Goal: Task Accomplishment & Management: Use online tool/utility

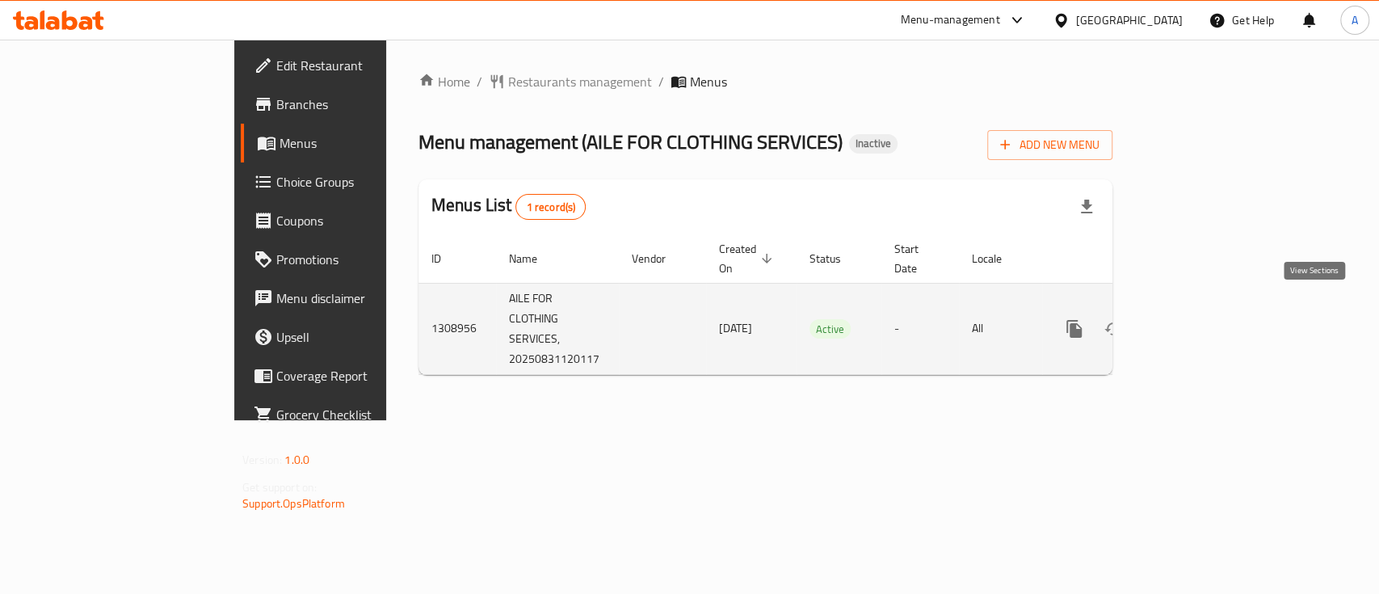
click at [1200, 319] on icon "enhanced table" at bounding box center [1190, 328] width 19 height 19
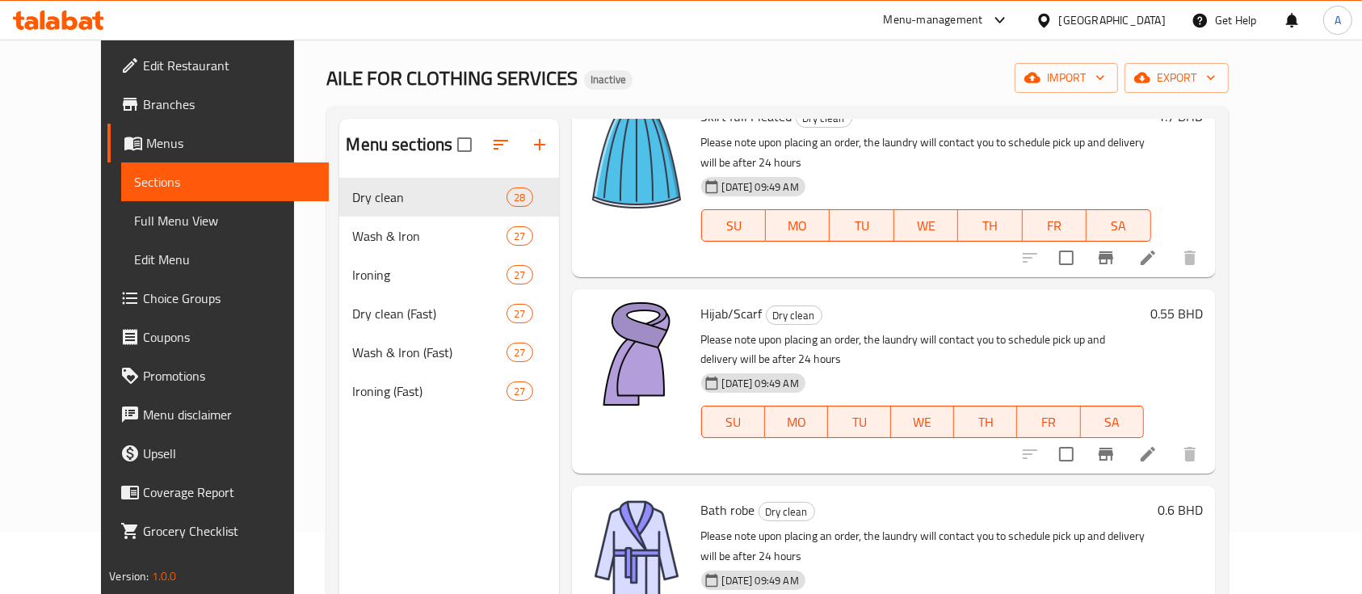
scroll to position [90, 0]
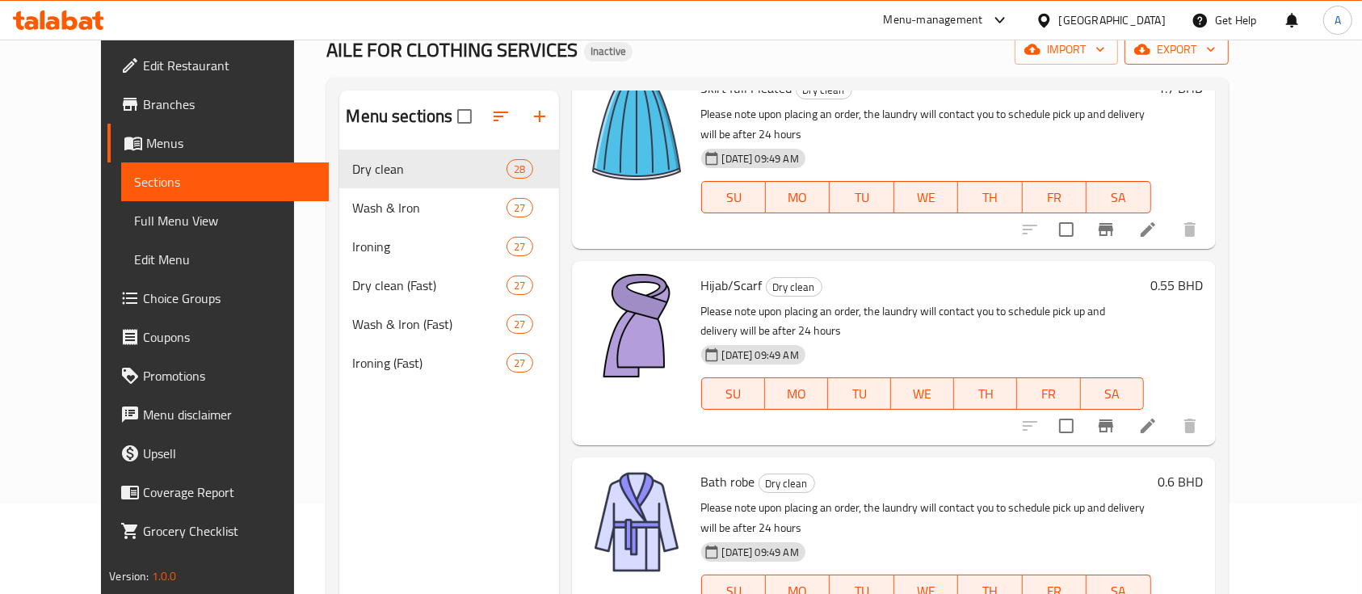
click at [1215, 52] on span "export" at bounding box center [1176, 50] width 78 height 20
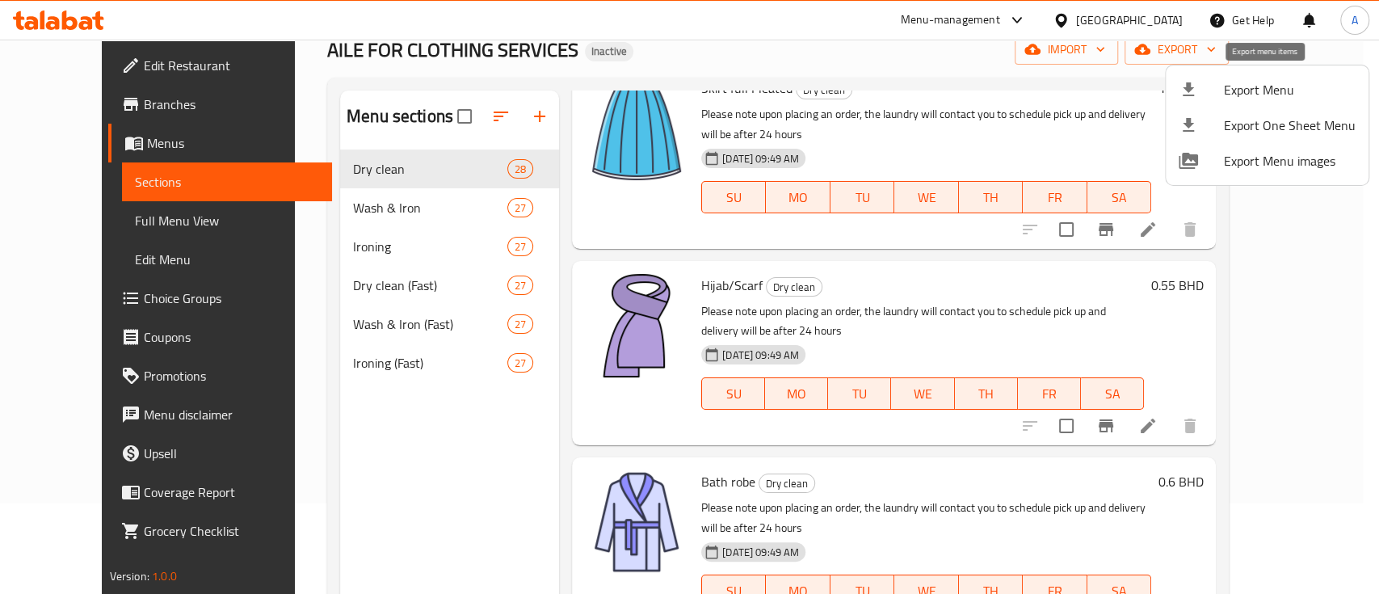
click at [1254, 99] on span "Export Menu" at bounding box center [1289, 89] width 132 height 19
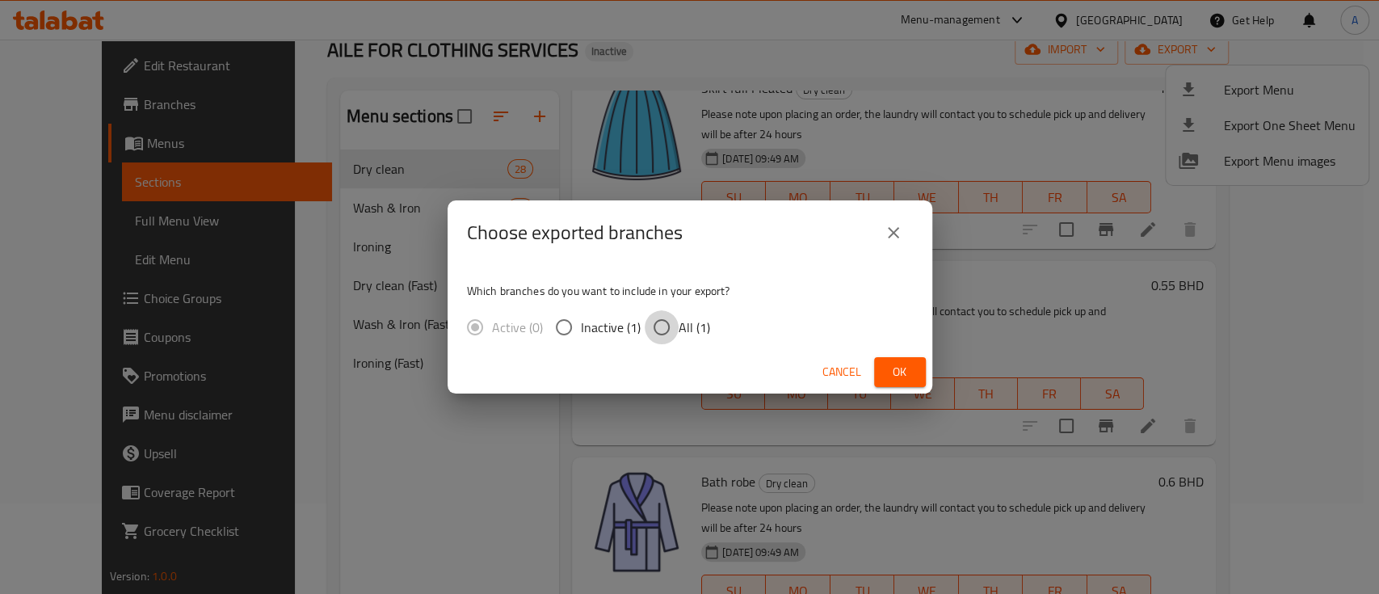
click at [653, 331] on input "All (1)" at bounding box center [661, 327] width 34 height 34
radio input "true"
click at [888, 371] on span "Ok" at bounding box center [900, 372] width 26 height 20
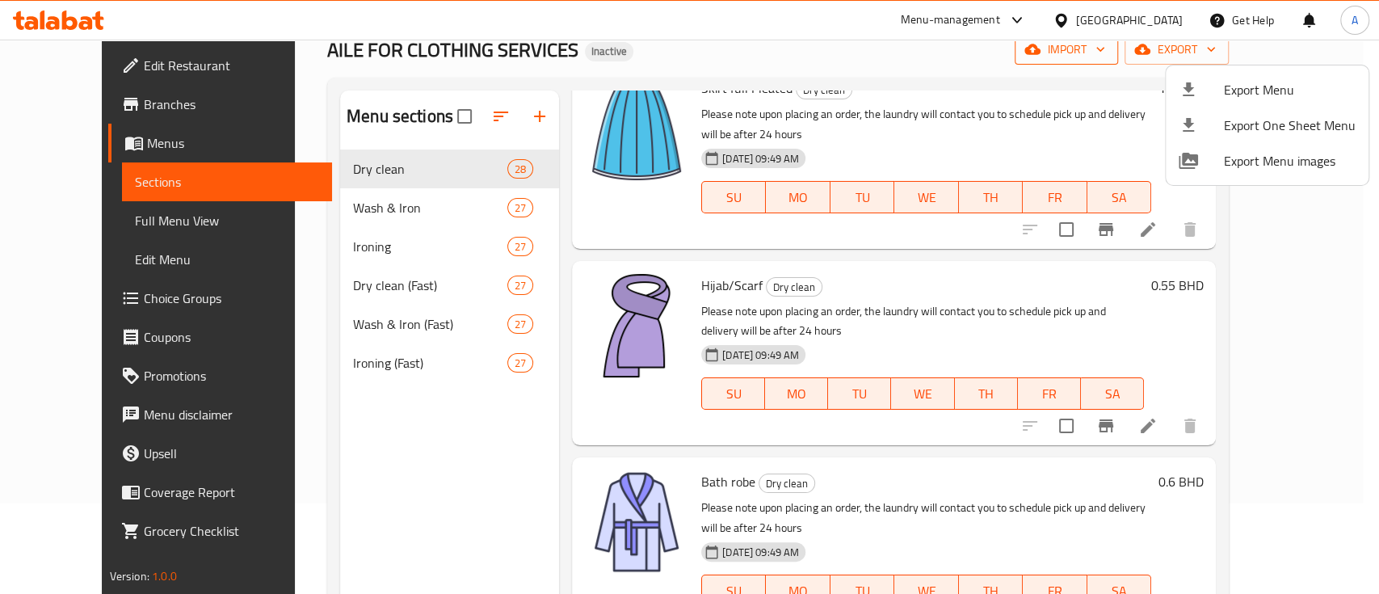
click at [1183, 42] on div at bounding box center [689, 297] width 1379 height 594
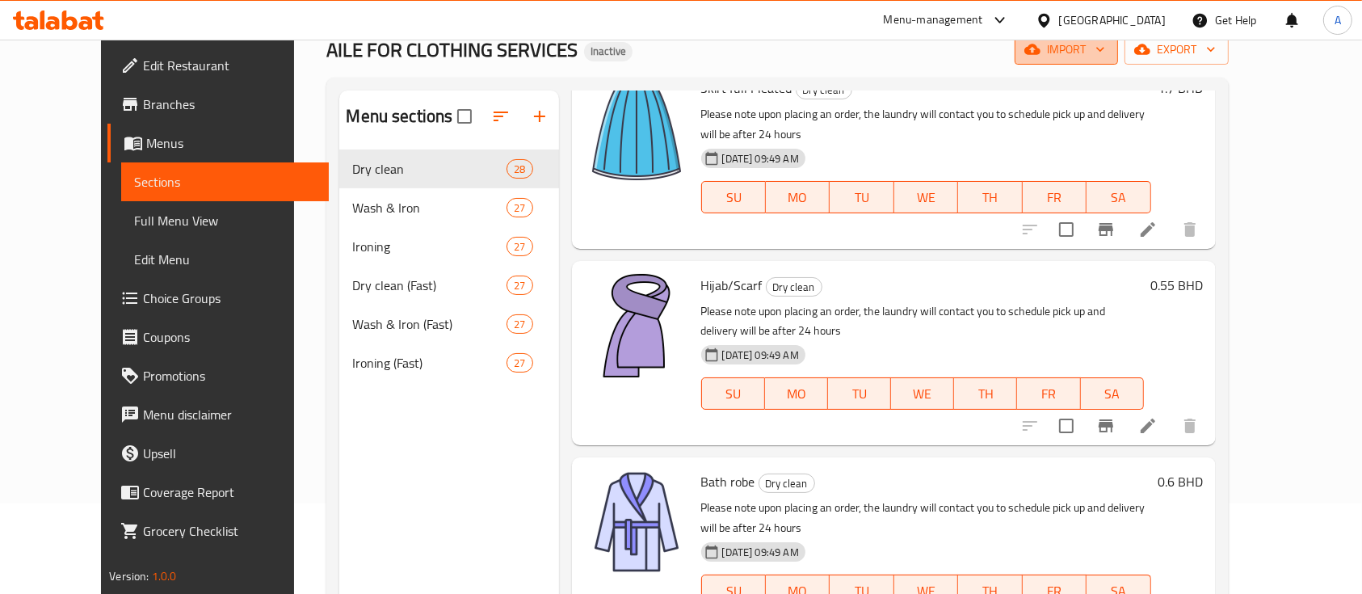
click at [1105, 48] on span "import" at bounding box center [1066, 50] width 78 height 20
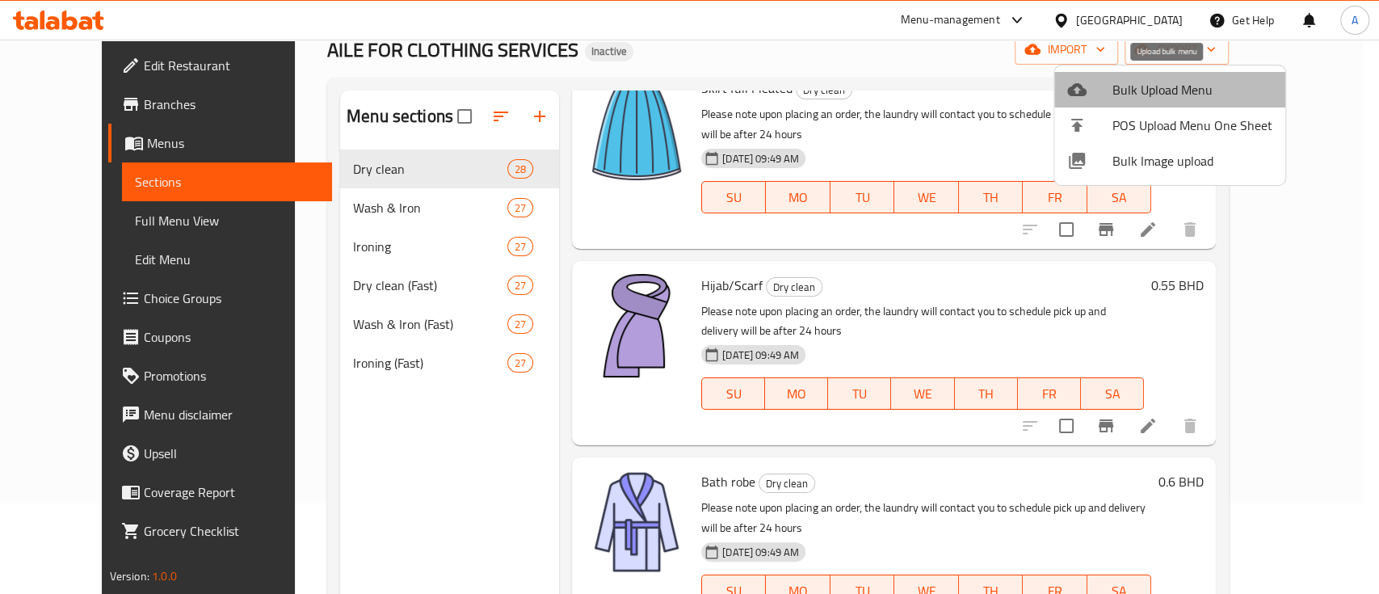
click at [1184, 87] on span "Bulk Upload Menu" at bounding box center [1192, 89] width 160 height 19
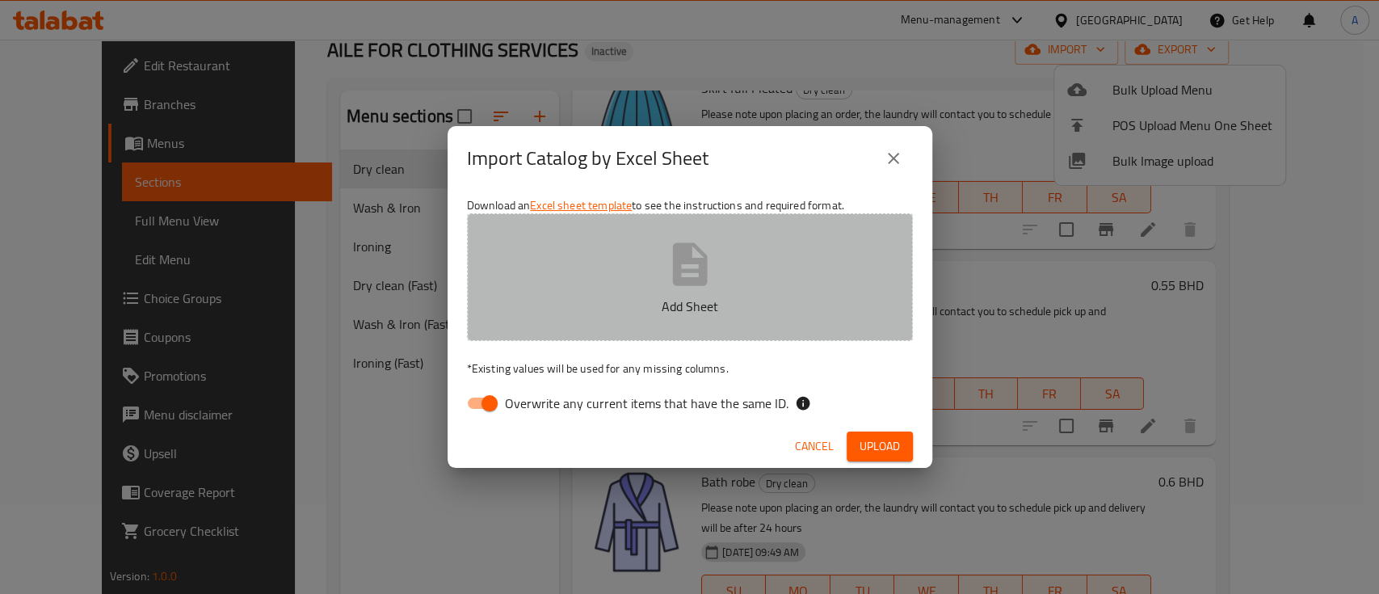
click at [694, 272] on icon "button" at bounding box center [689, 263] width 35 height 43
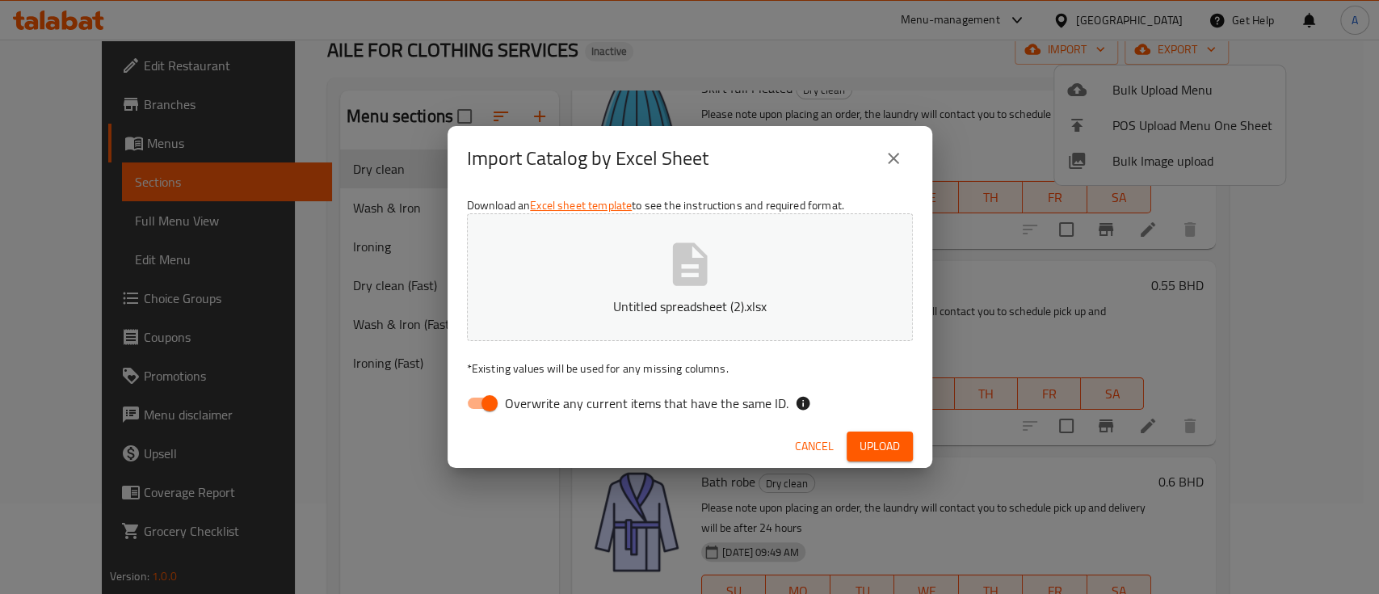
click at [872, 449] on span "Upload" at bounding box center [879, 446] width 40 height 20
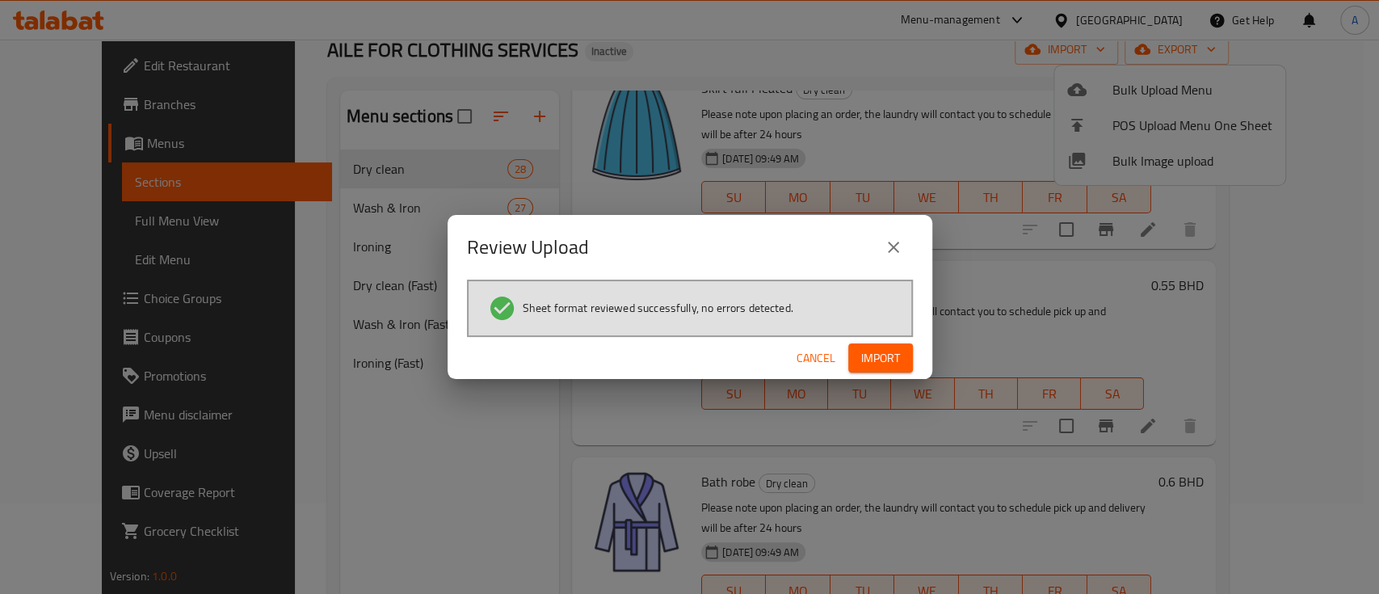
click at [893, 364] on span "Import" at bounding box center [880, 358] width 39 height 20
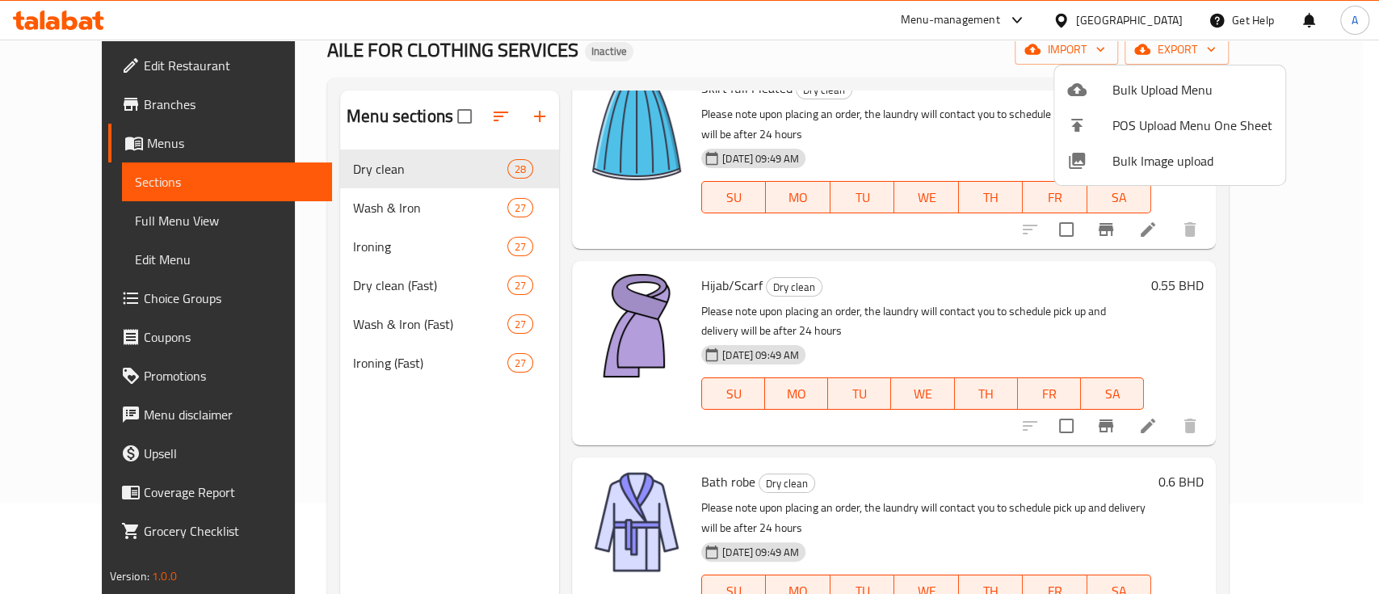
click at [379, 201] on div at bounding box center [689, 297] width 1379 height 594
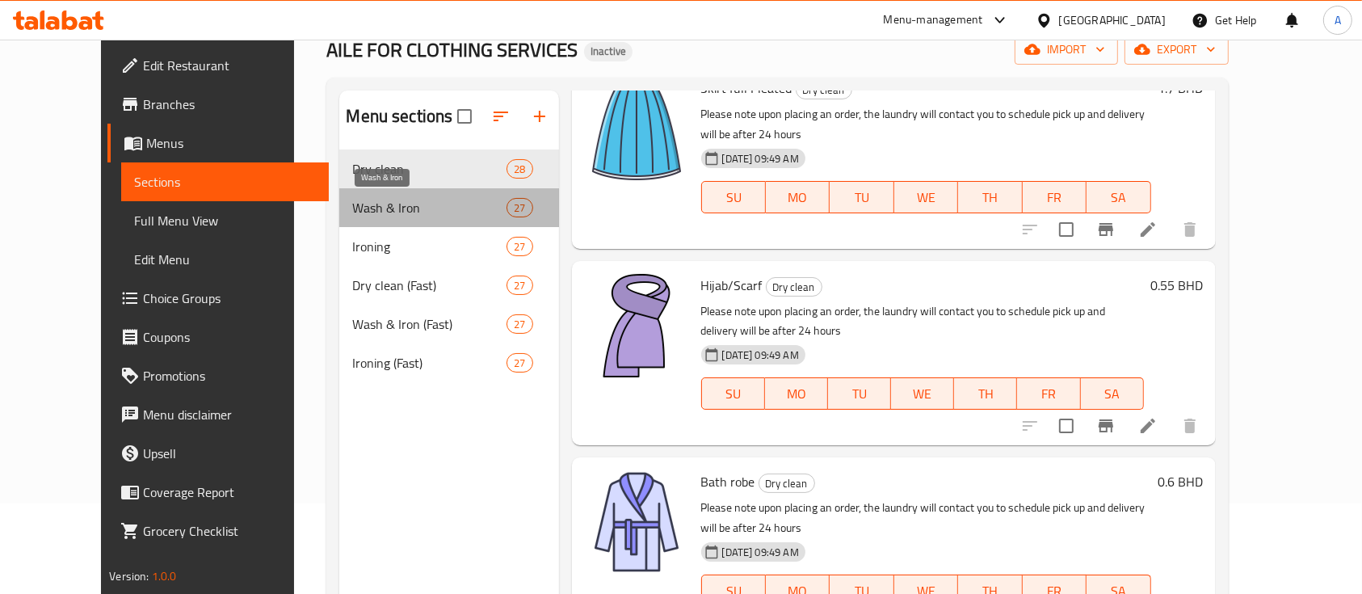
click at [366, 203] on span "Wash & Iron" at bounding box center [429, 207] width 154 height 19
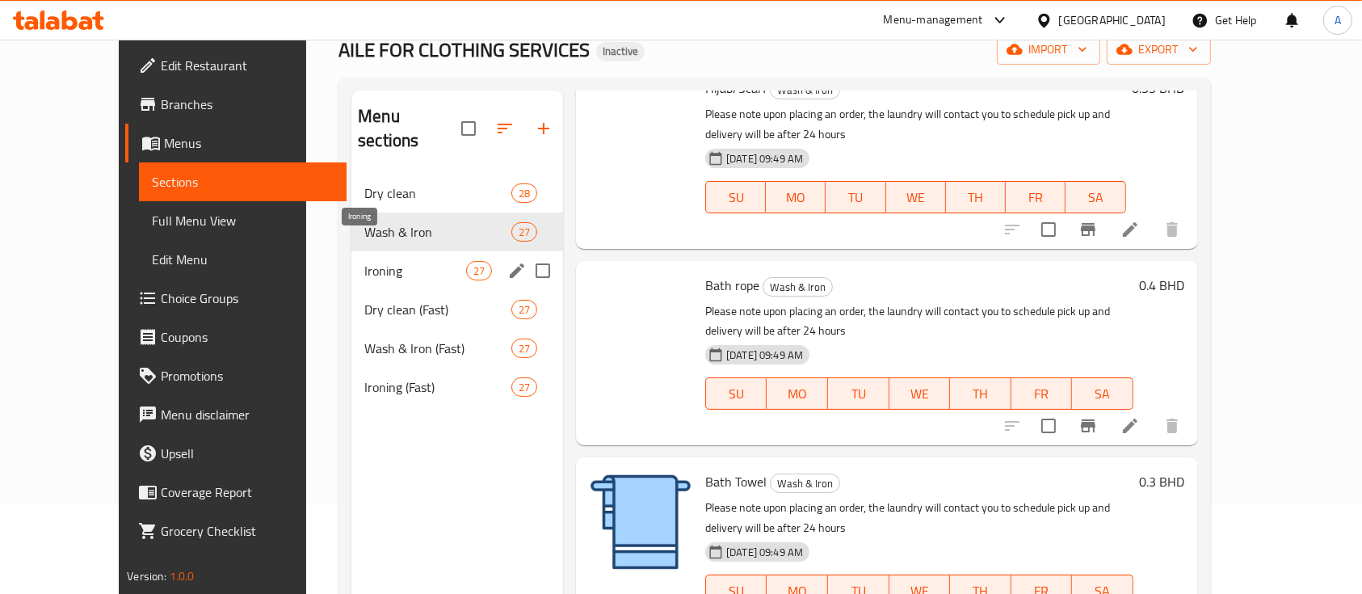
click at [401, 261] on span "Ironing" at bounding box center [415, 270] width 102 height 19
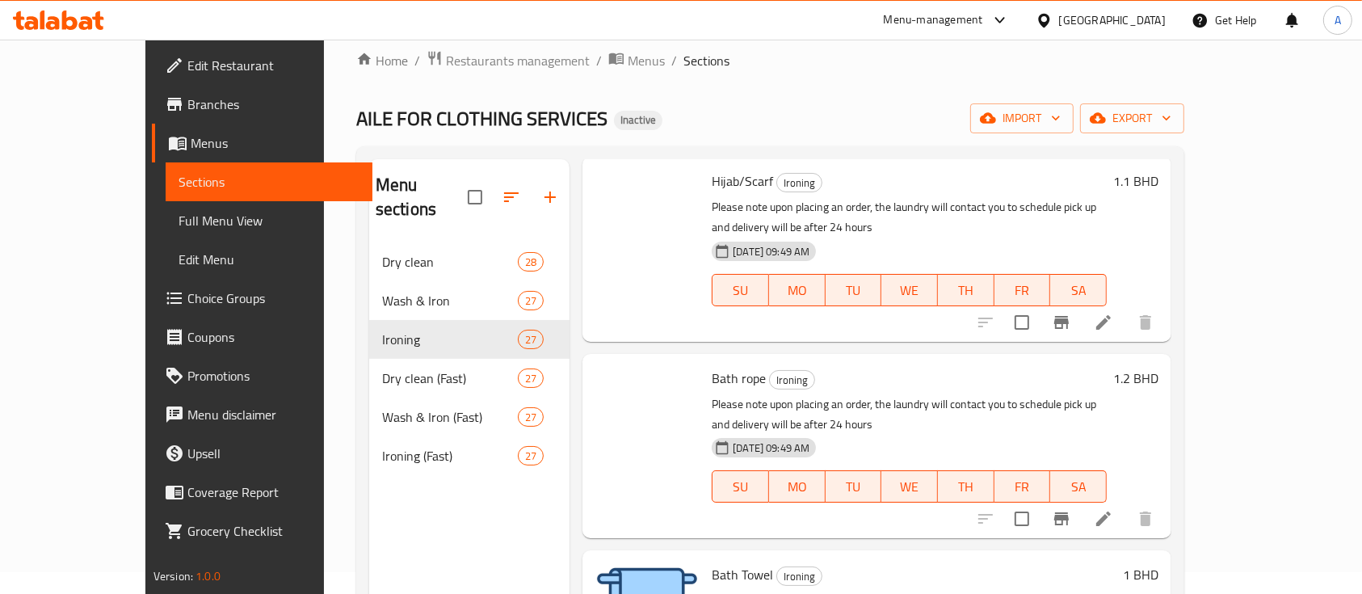
scroll to position [13, 0]
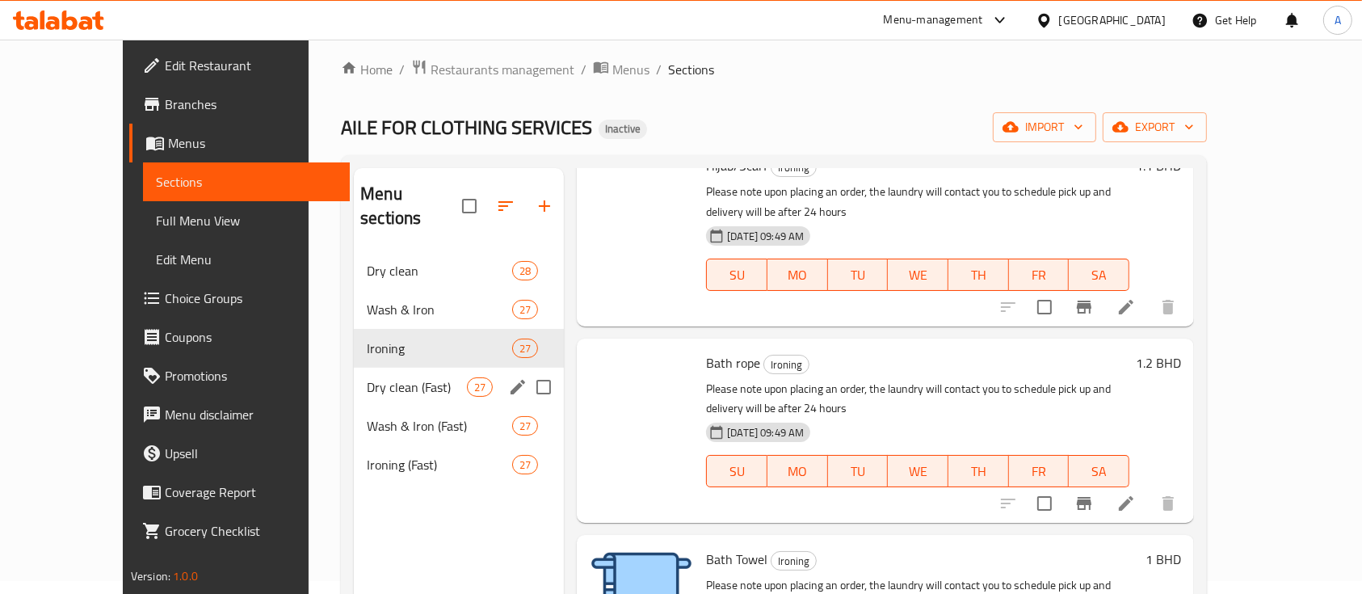
click at [354, 406] on div "Wash & Iron (Fast) 27" at bounding box center [459, 425] width 210 height 39
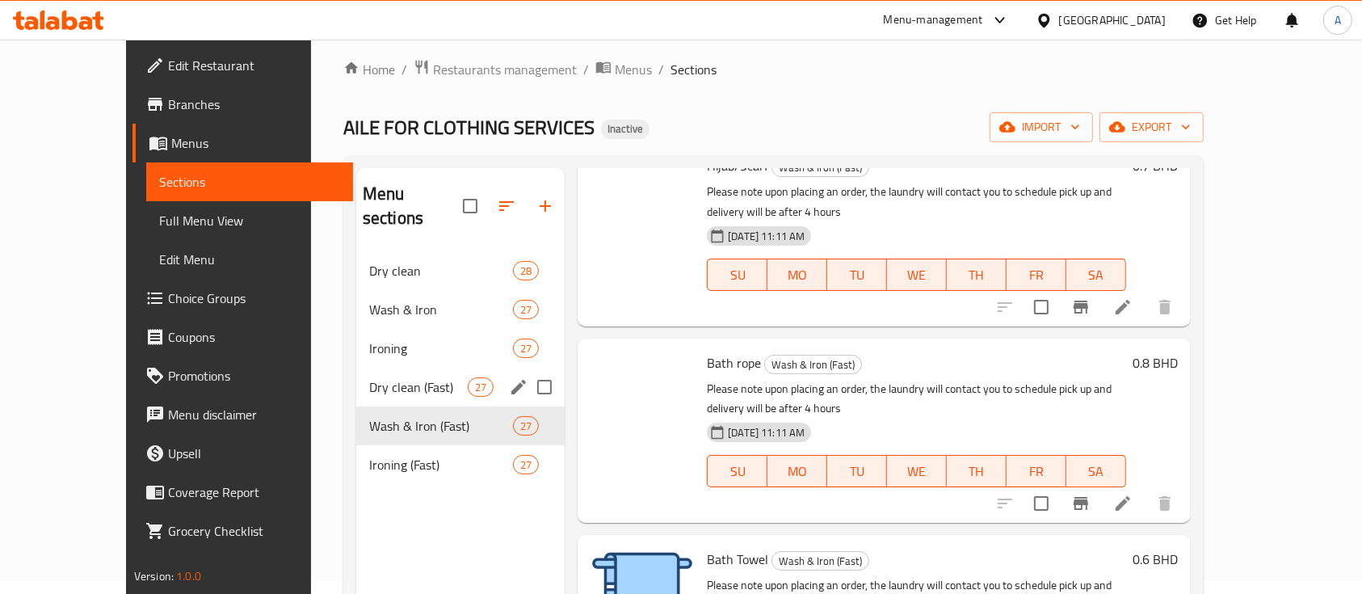
click at [356, 372] on div "Dry clean (Fast) 27" at bounding box center [460, 386] width 208 height 39
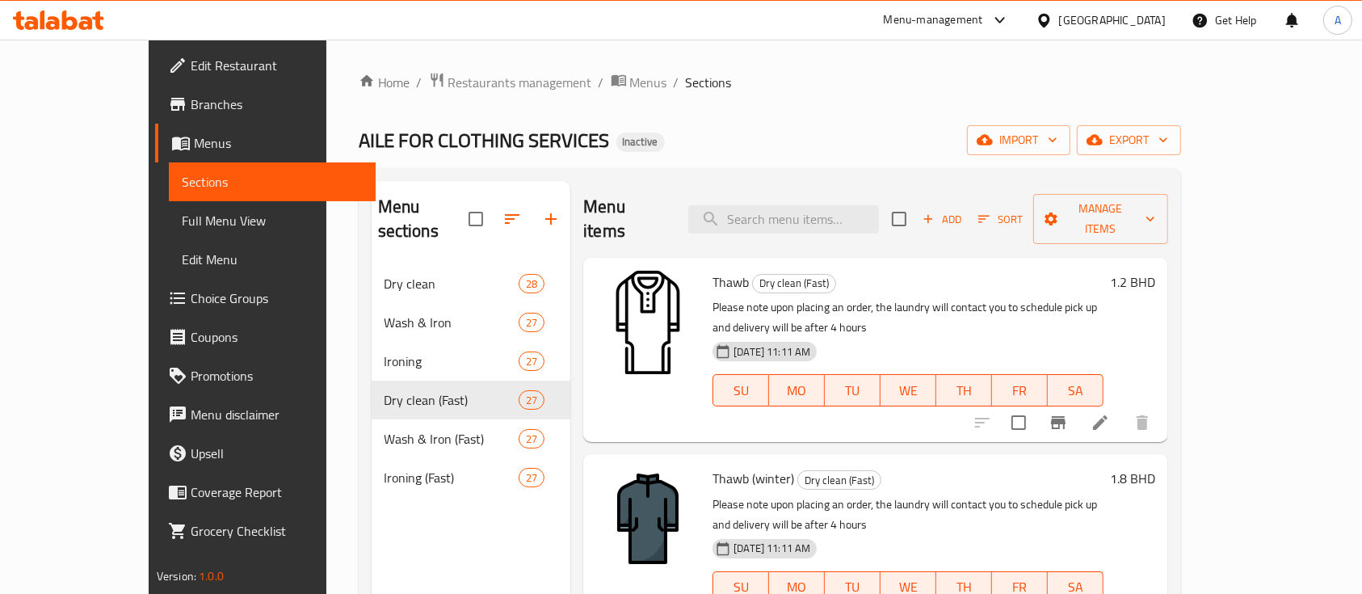
click at [832, 78] on ol "Home / Restaurants management / Menus / Sections" at bounding box center [770, 82] width 823 height 21
click at [194, 135] on span "Menus" at bounding box center [279, 142] width 170 height 19
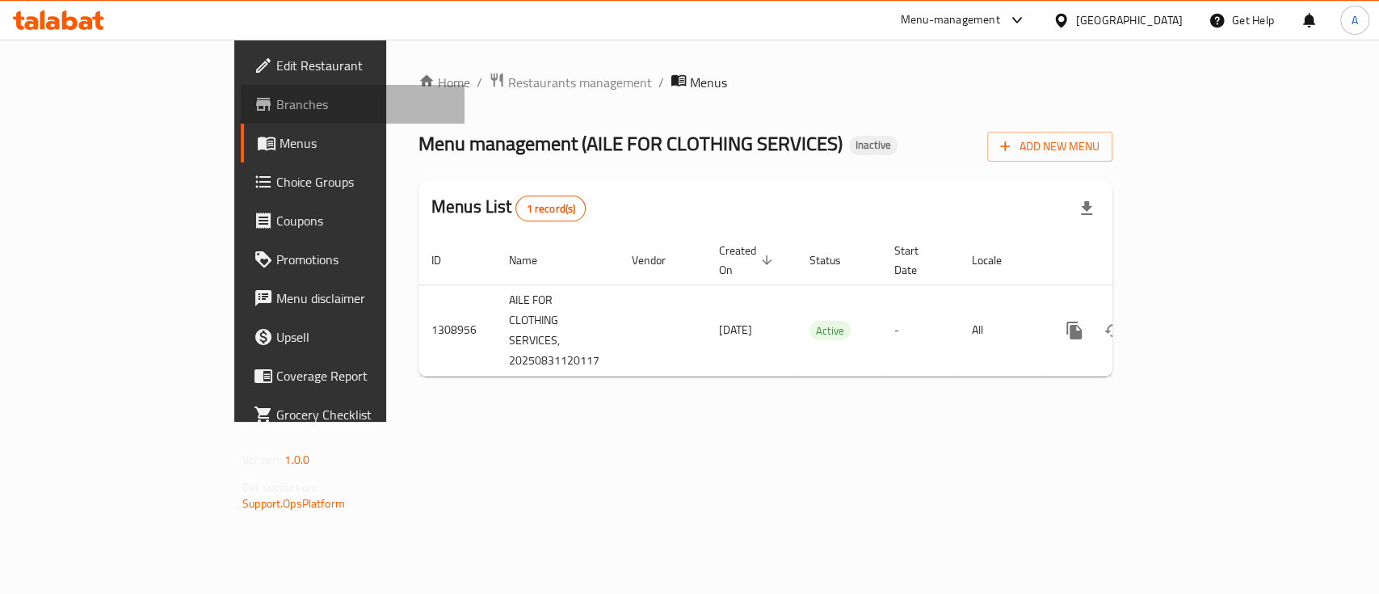
click at [276, 108] on span "Branches" at bounding box center [363, 103] width 175 height 19
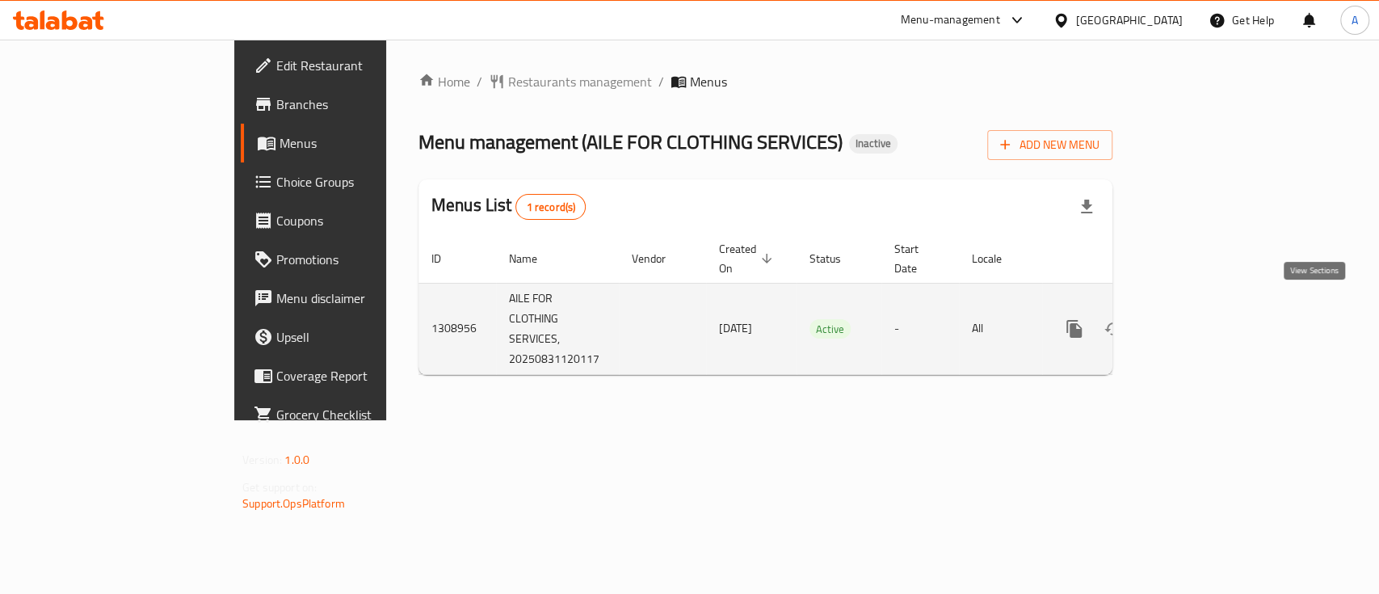
click at [1200, 319] on icon "enhanced table" at bounding box center [1190, 328] width 19 height 19
